Goal: Information Seeking & Learning: Learn about a topic

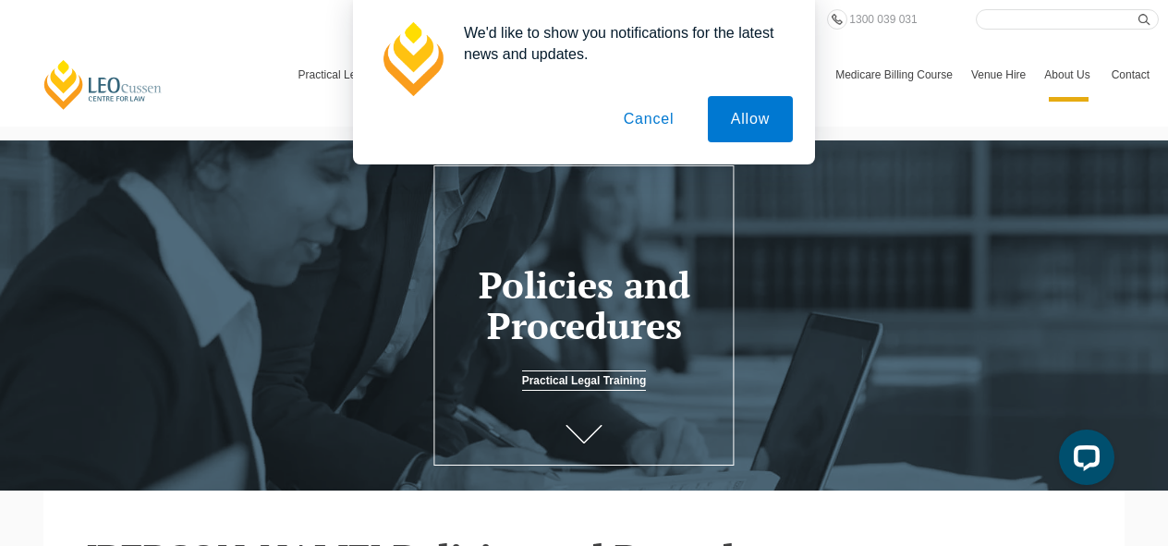
click at [644, 127] on button "Cancel" at bounding box center [649, 119] width 97 height 46
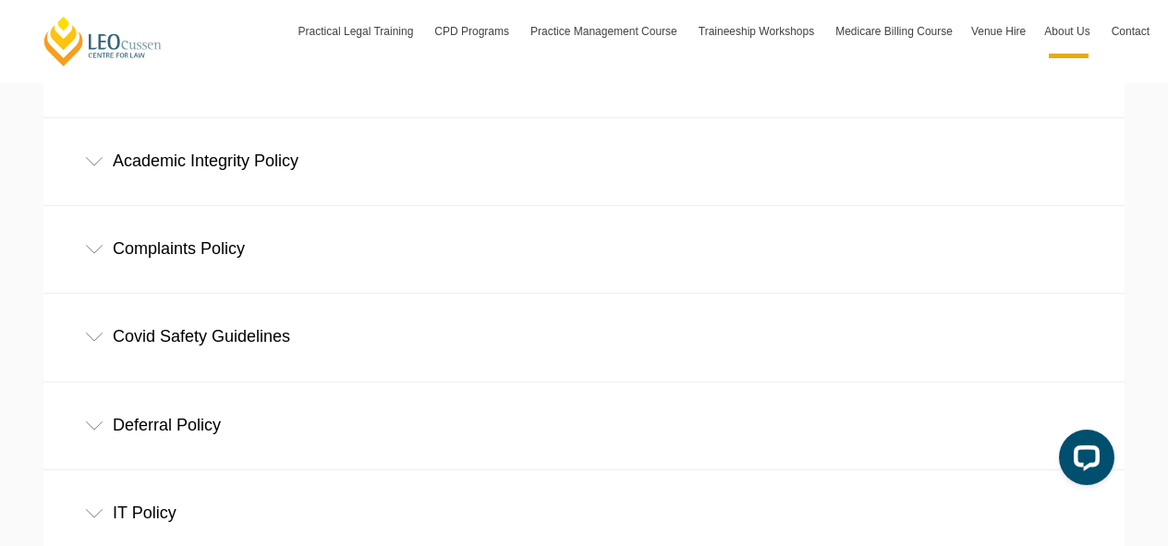
scroll to position [578, 0]
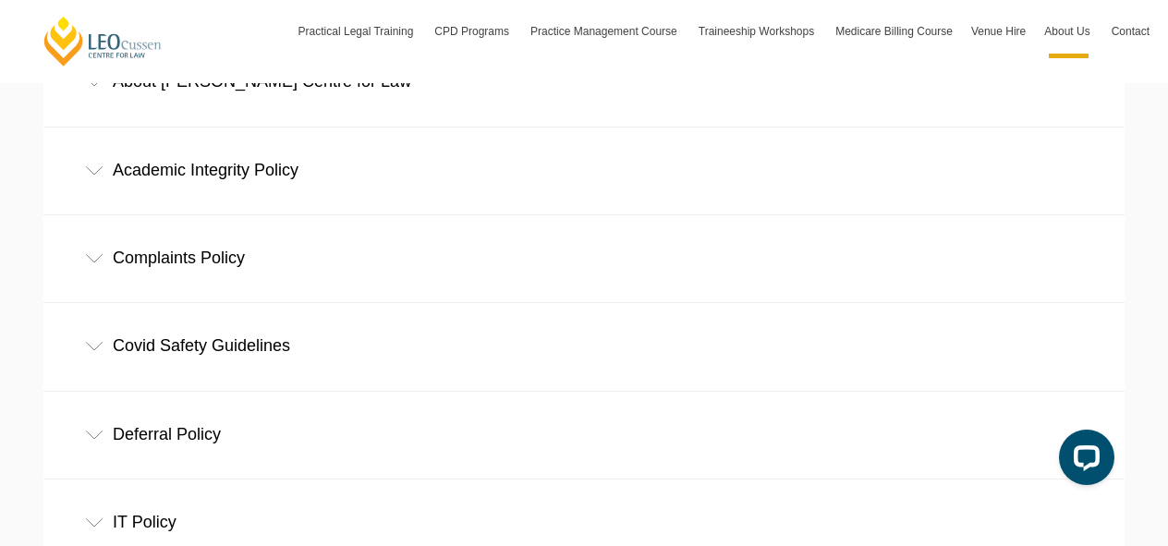
click at [99, 172] on icon at bounding box center [94, 170] width 18 height 9
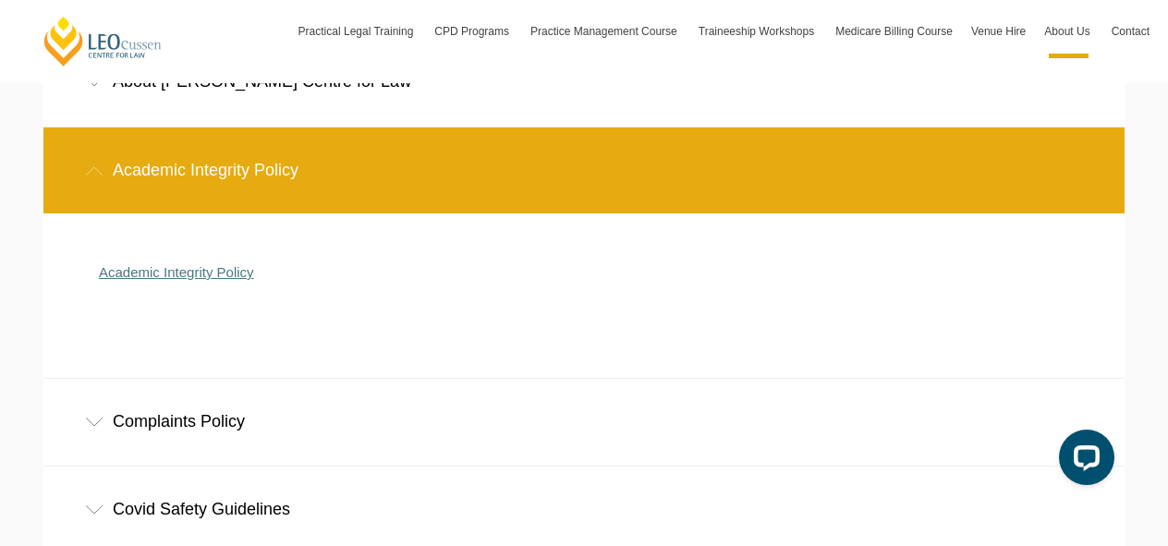
click at [160, 276] on link "Academic Integrity Policy" at bounding box center [176, 272] width 155 height 16
